Goal: Transaction & Acquisition: Purchase product/service

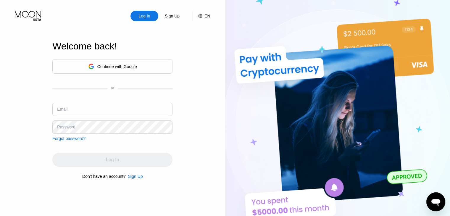
click at [136, 112] on input "text" at bounding box center [112, 109] width 120 height 13
paste input "[EMAIL_ADDRESS][DOMAIN_NAME]"
type input "[EMAIL_ADDRESS][DOMAIN_NAME]"
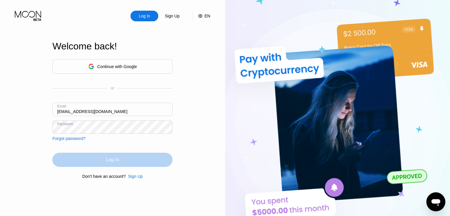
click at [108, 158] on div "Log In" at bounding box center [112, 160] width 13 height 6
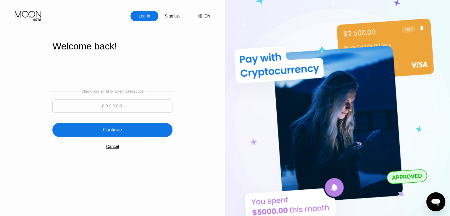
click at [135, 101] on input at bounding box center [112, 105] width 120 height 13
paste input "896359"
type input "896359"
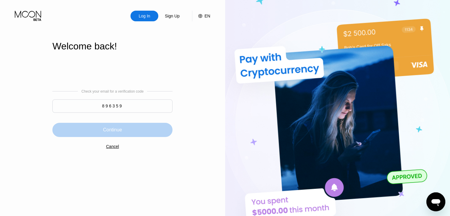
click at [111, 135] on div "Continue" at bounding box center [112, 130] width 120 height 14
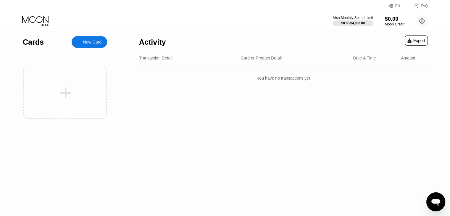
click at [388, 23] on div "Moon Credit" at bounding box center [395, 24] width 20 height 4
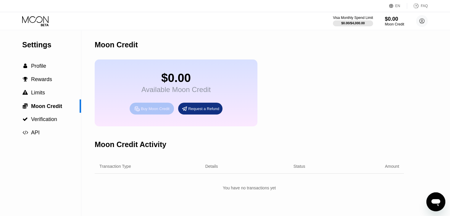
click at [151, 111] on div "Buy Moon Credit" at bounding box center [155, 108] width 29 height 5
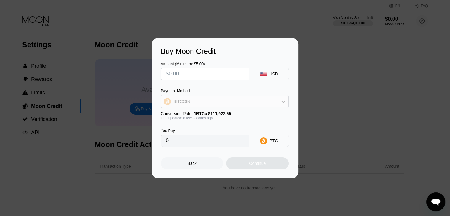
click at [206, 105] on div "BITCOIN" at bounding box center [225, 102] width 128 height 12
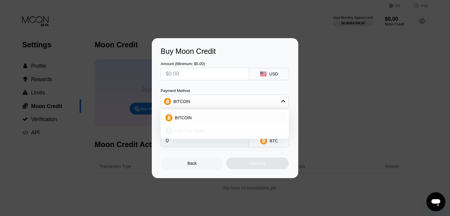
click at [193, 131] on span "USDT on TRON" at bounding box center [190, 130] width 30 height 5
type input "0.00"
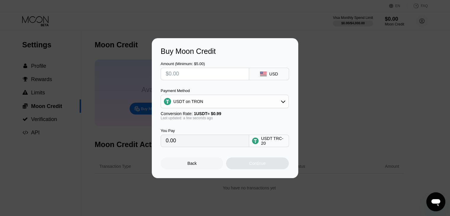
click at [213, 72] on input "text" at bounding box center [205, 74] width 78 height 12
type input "$1"
type input "1.01"
type input "0.00"
type input "$2"
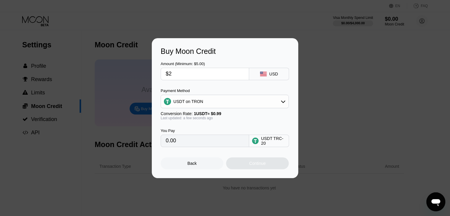
type input "2.02"
type input "$20"
type input "20.20"
type input "$2"
type input "2.02"
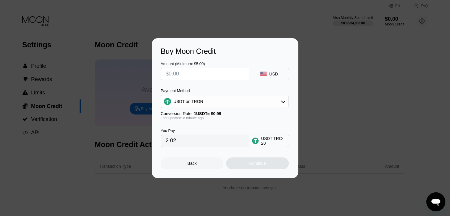
type input "0.00"
type input "$1"
type input "1.01"
type input "$19"
type input "19.19"
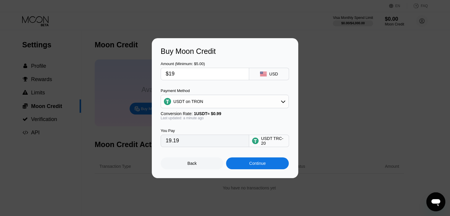
type input "$19"
click at [248, 164] on div "Continue" at bounding box center [257, 163] width 63 height 12
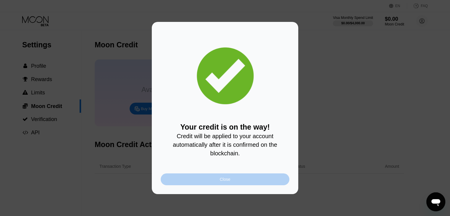
click at [230, 182] on div "Close" at bounding box center [225, 179] width 11 height 5
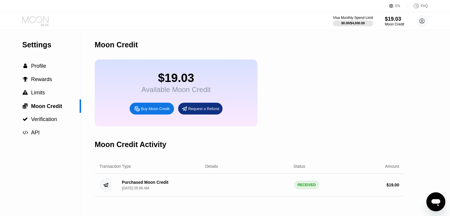
click at [45, 20] on icon at bounding box center [36, 21] width 28 height 10
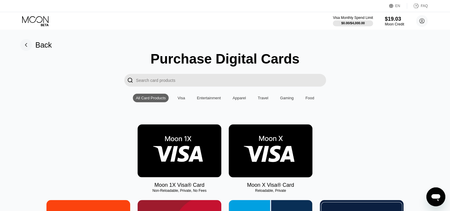
click at [272, 170] on img at bounding box center [271, 151] width 84 height 53
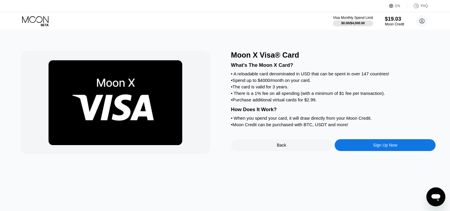
click at [298, 150] on div "Back" at bounding box center [281, 145] width 101 height 12
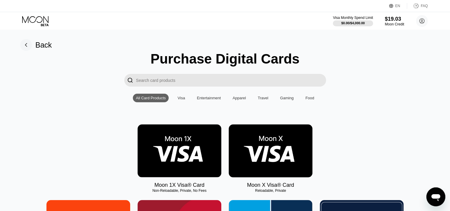
click at [185, 165] on img at bounding box center [180, 151] width 84 height 53
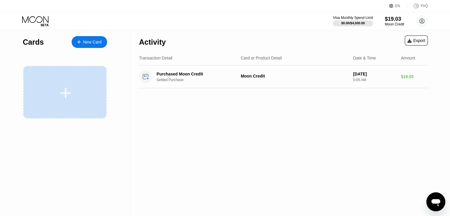
click at [83, 84] on div at bounding box center [65, 92] width 84 height 53
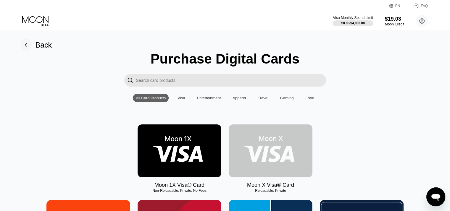
click at [258, 139] on img at bounding box center [271, 151] width 84 height 53
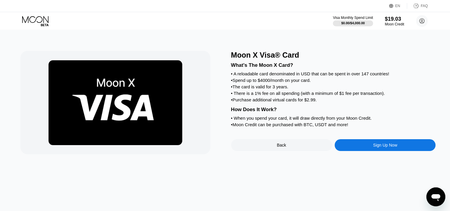
click at [363, 151] on div "Sign Up Now" at bounding box center [385, 145] width 101 height 12
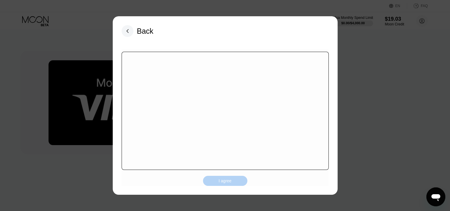
click at [240, 184] on div "I agree" at bounding box center [225, 181] width 44 height 10
click at [221, 180] on div "I agree" at bounding box center [225, 181] width 44 height 10
click at [129, 30] on rect at bounding box center [128, 31] width 12 height 12
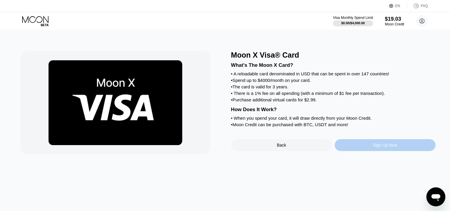
click at [370, 151] on div "Sign Up Now" at bounding box center [385, 145] width 101 height 12
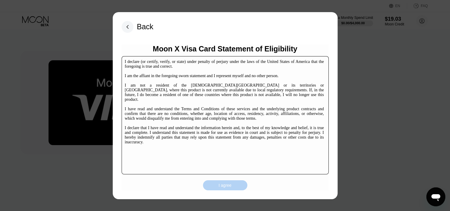
click at [236, 185] on div "I agree" at bounding box center [225, 186] width 44 height 10
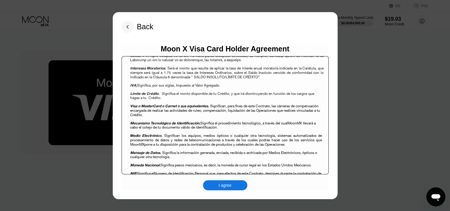
scroll to position [458, 0]
drag, startPoint x: 326, startPoint y: 74, endPoint x: 312, endPoint y: 79, distance: 15.2
click at [312, 104] on p "Visa o MasterCard o Carnet o sus equivalentes . Significan, para fines de este …" at bounding box center [226, 112] width 192 height 17
drag, startPoint x: 327, startPoint y: 60, endPoint x: 318, endPoint y: 68, distance: 11.7
click at [318, 92] on p "L ímite de Crédito . Significa el monto disponible de tu Crédito, y que irá dis…" at bounding box center [227, 98] width 194 height 13
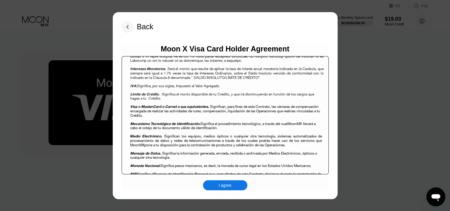
click at [318, 92] on p "L ímite de Crédito . Significa el monto disponible de tu Crédito, y que irá dis…" at bounding box center [227, 98] width 194 height 13
drag, startPoint x: 325, startPoint y: 64, endPoint x: 306, endPoint y: 115, distance: 54.6
click at [306, 151] on span "Significa la información generada, enviada, recibida o archivada por Medios Ele…" at bounding box center [223, 155] width 187 height 9
click at [326, 76] on div "Contrato Múltiple de Productos de Crédito y Servicios de Medios Electrónicos (e…" at bounding box center [225, 115] width 207 height 118
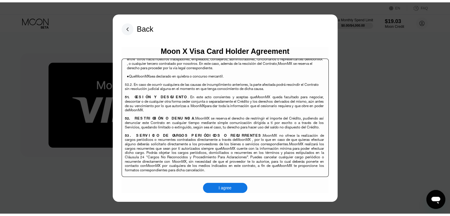
scroll to position [3840, 0]
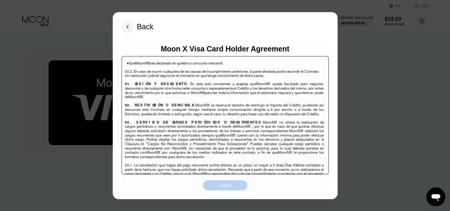
click at [239, 186] on div "I agree" at bounding box center [225, 186] width 44 height 10
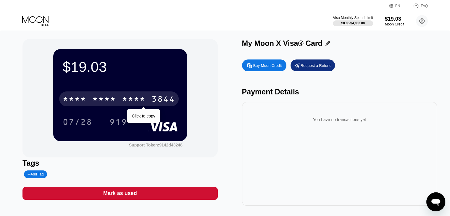
click at [149, 102] on div "* * * * * * * * * * * * 3844" at bounding box center [119, 98] width 120 height 15
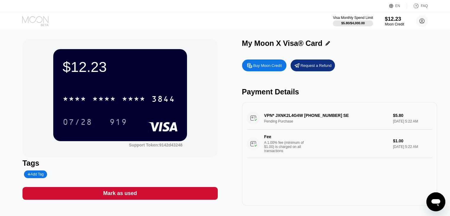
click at [34, 17] on icon at bounding box center [35, 19] width 26 height 7
